Goal: Task Accomplishment & Management: Manage account settings

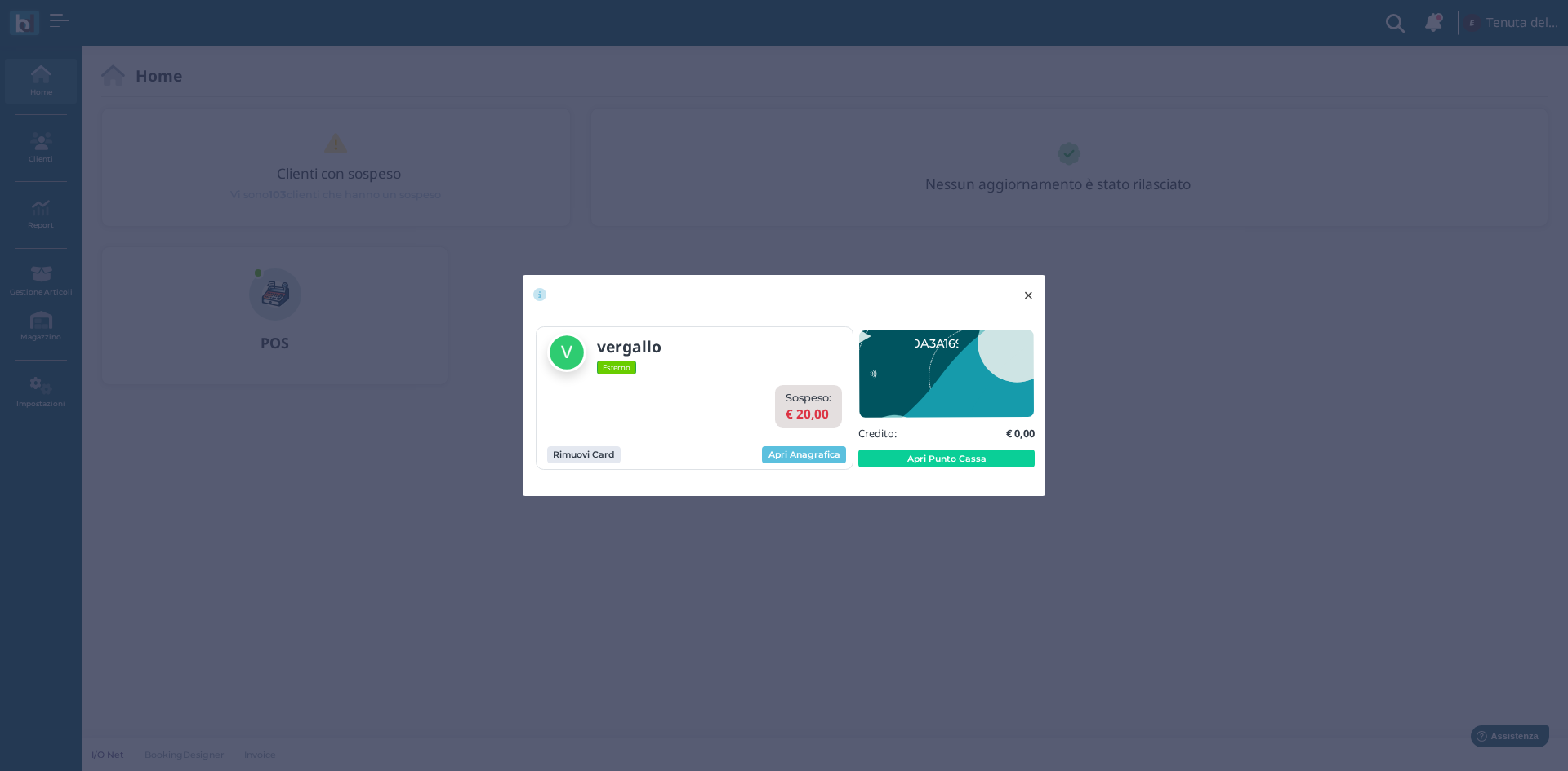
click at [1026, 298] on span "×" at bounding box center [1028, 296] width 12 height 21
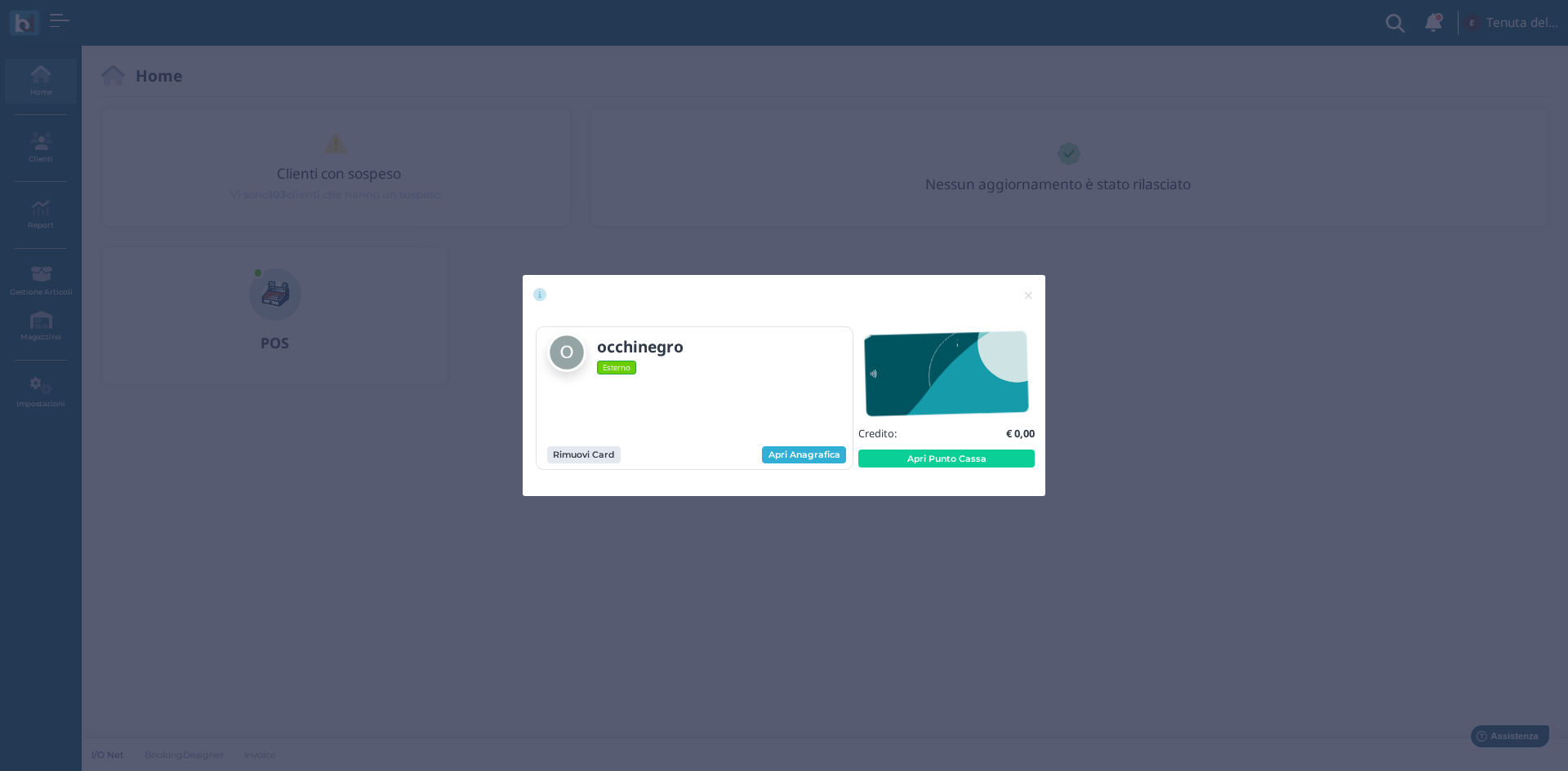
click at [824, 452] on link "Apri Anagrafica" at bounding box center [804, 455] width 84 height 18
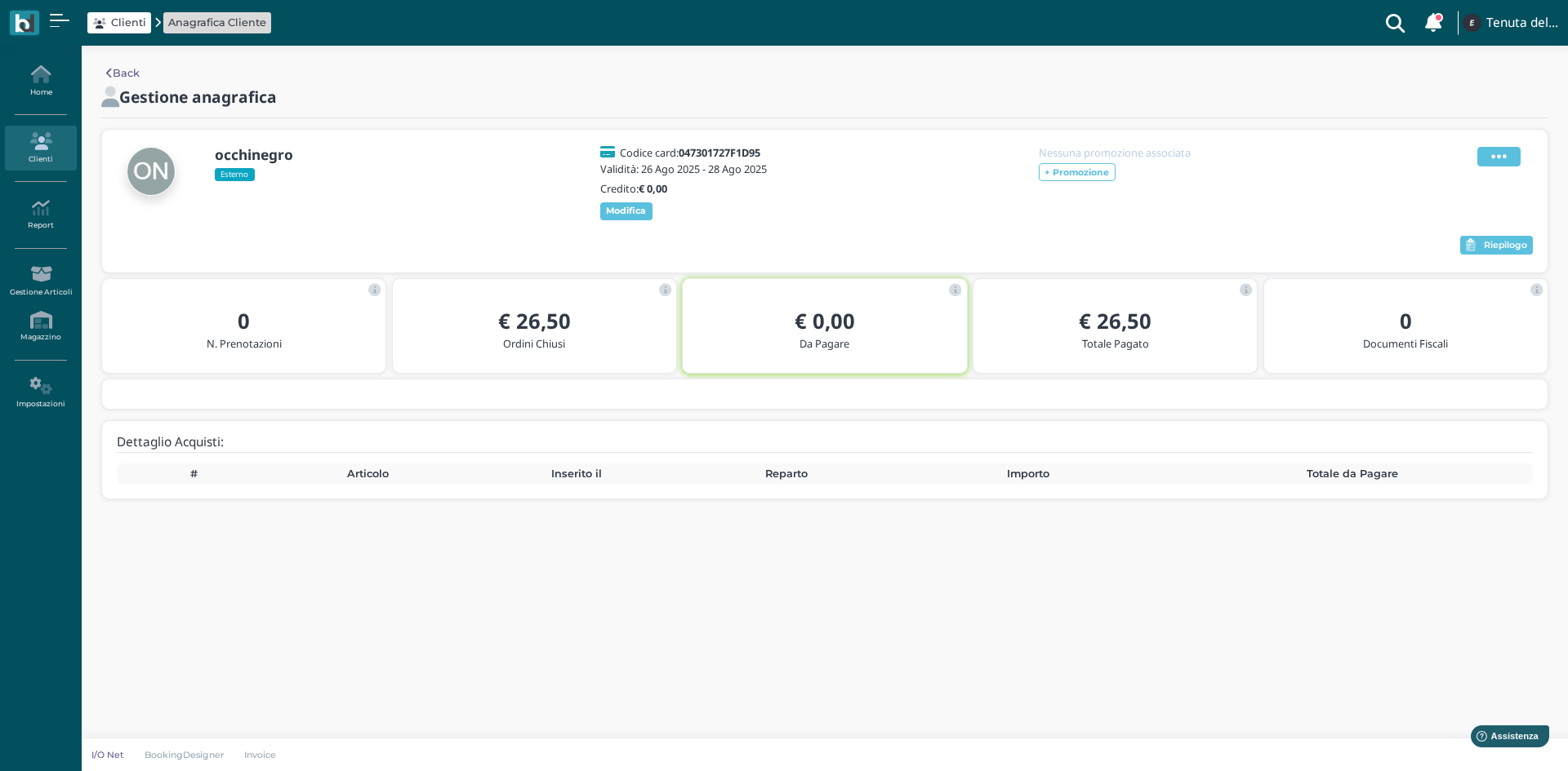
click at [1510, 149] on span at bounding box center [1499, 157] width 43 height 20
click at [1454, 239] on span "Elimina" at bounding box center [1447, 246] width 43 height 16
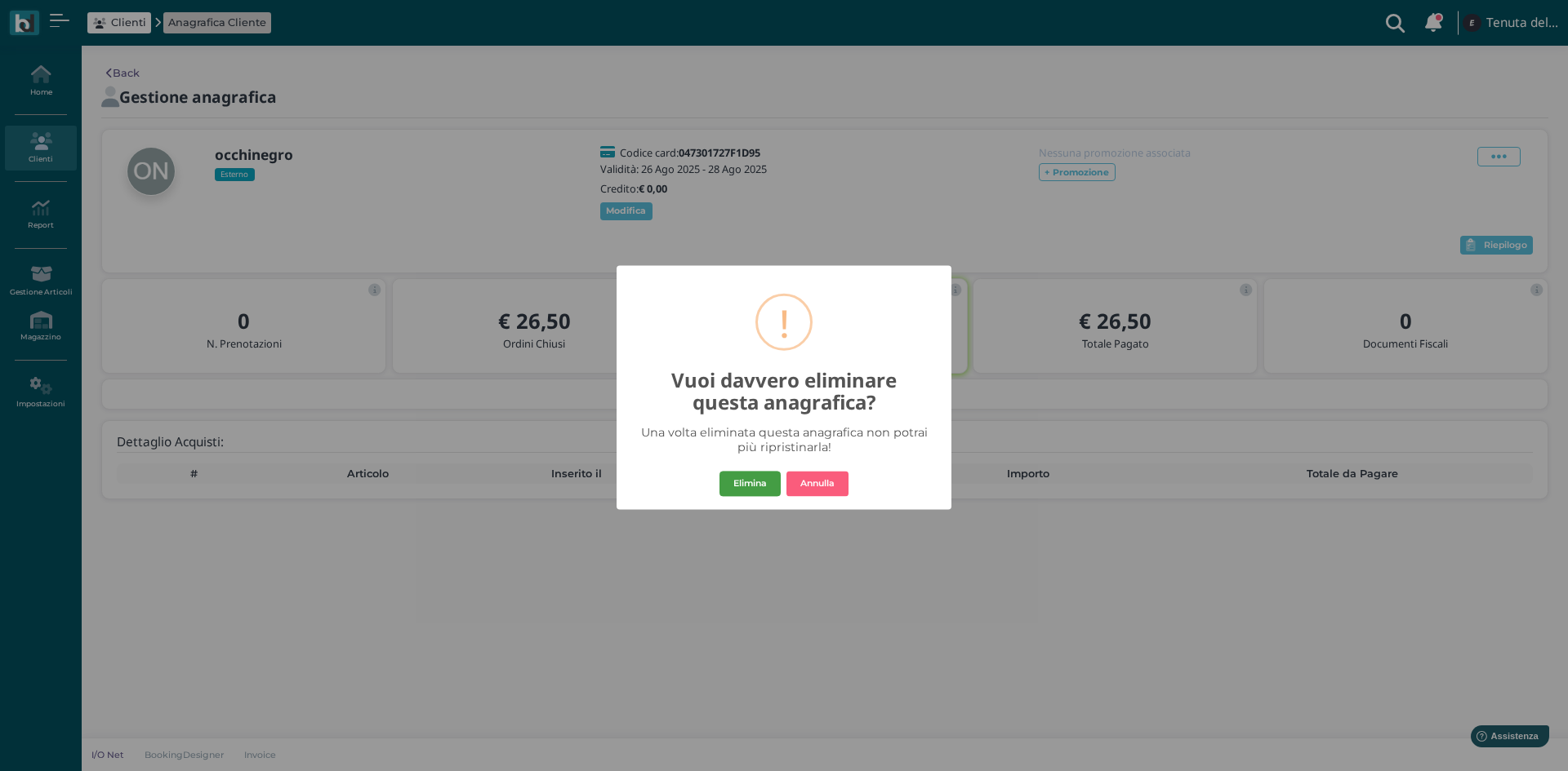
click at [770, 483] on button "Elimina" at bounding box center [750, 484] width 62 height 26
